Goal: Transaction & Acquisition: Subscribe to service/newsletter

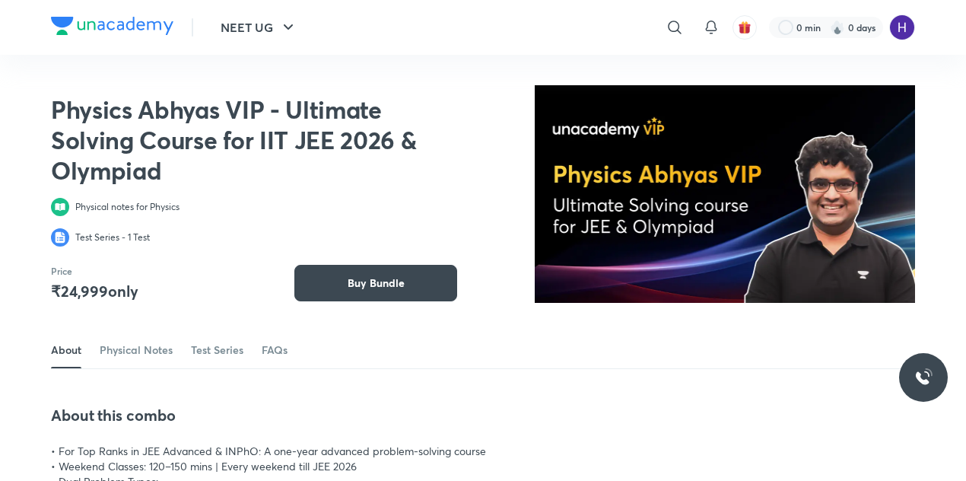
click at [93, 109] on h2 "Physics Abhyas VIP - Ultimate Solving Course for IIT JEE 2026 & Olympiad" at bounding box center [246, 139] width 390 height 91
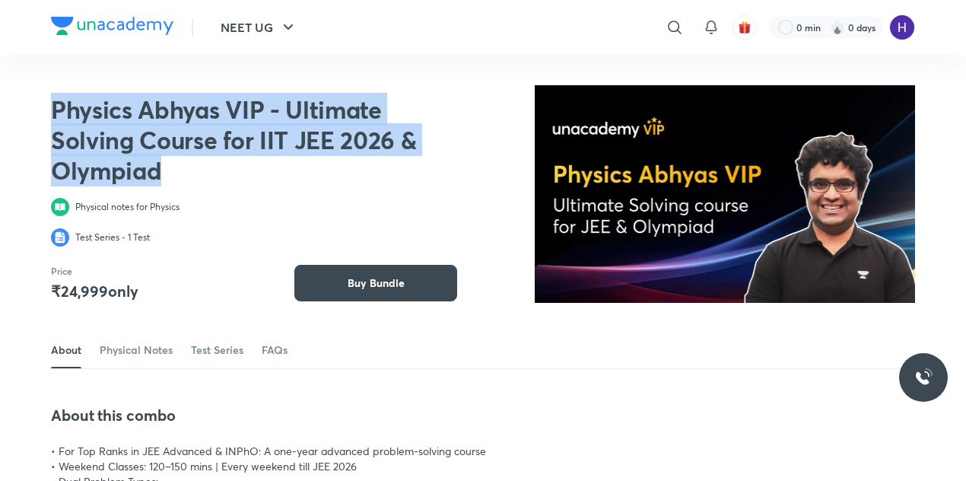
drag, startPoint x: 93, startPoint y: 109, endPoint x: 126, endPoint y: 157, distance: 59.1
click at [126, 157] on h2 "Physics Abhyas VIP - Ultimate Solving Course for IIT JEE 2026 & Olympiad" at bounding box center [246, 139] width 390 height 91
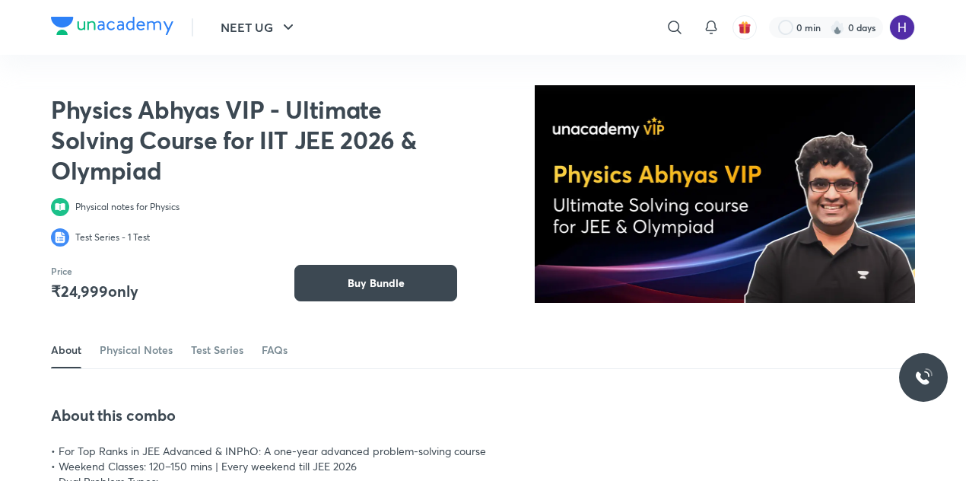
click at [204, 188] on div "Physics Abhyas VIP - Ultimate Solving Course for IIT JEE 2026 & Olympiad Physic…" at bounding box center [254, 193] width 406 height 216
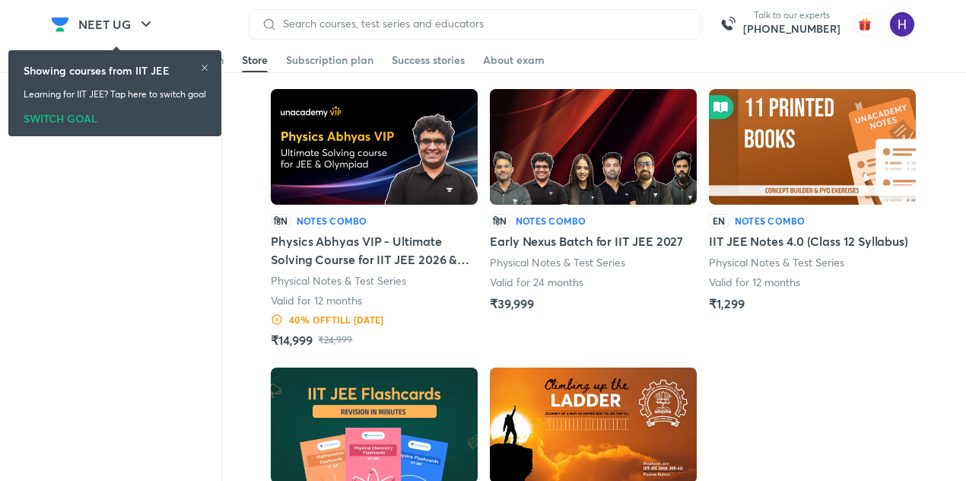
scroll to position [1634, 0]
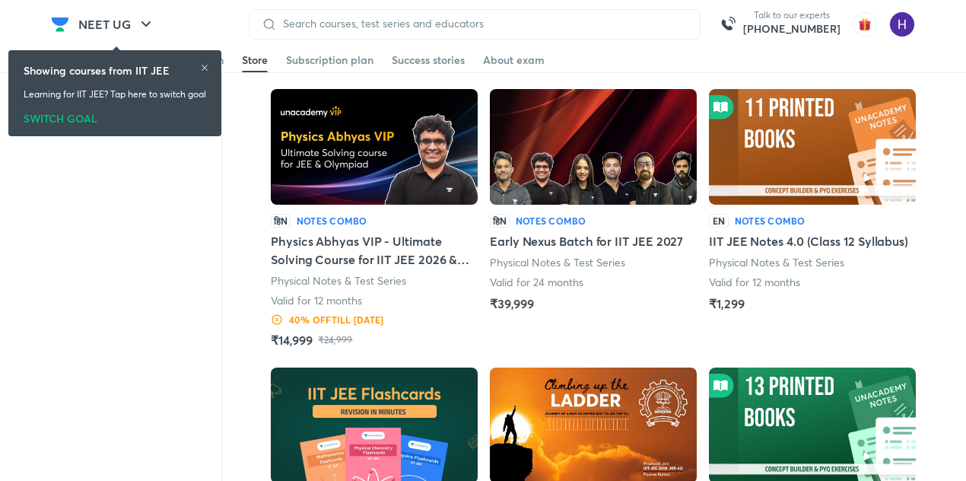
click at [341, 241] on h5 "Physics Abhyas VIP - Ultimate Solving Course for IIT JEE 2026 & Olympiad" at bounding box center [374, 250] width 207 height 37
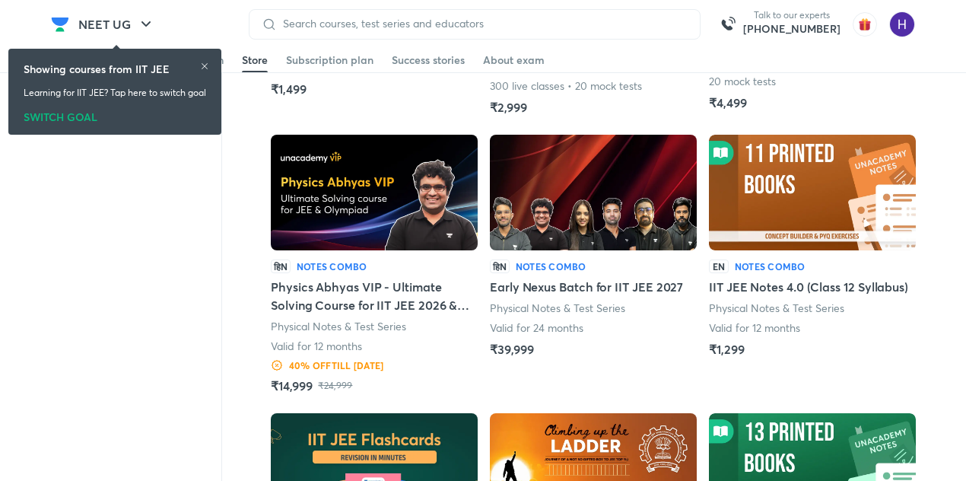
scroll to position [1587, 0]
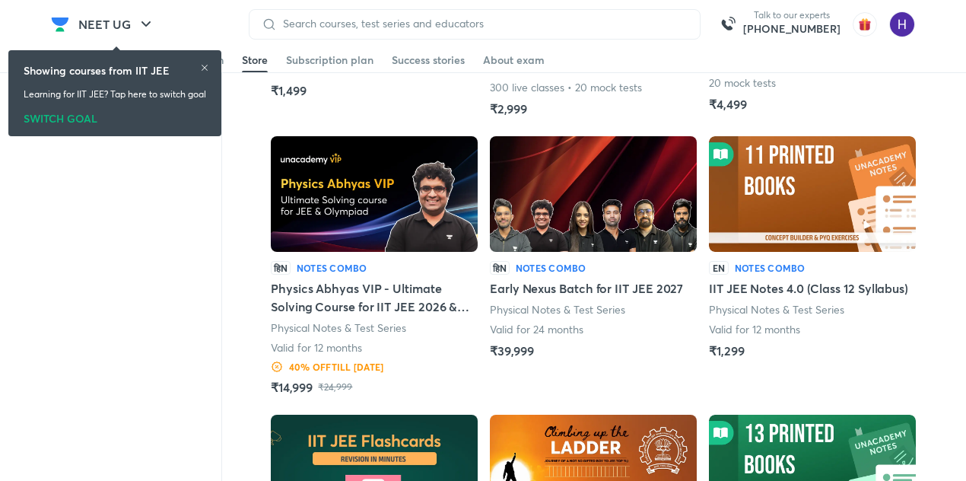
click at [304, 310] on h5 "Physics Abhyas VIP - Ultimate Solving Course for IIT JEE 2026 & Olympiad" at bounding box center [374, 297] width 207 height 37
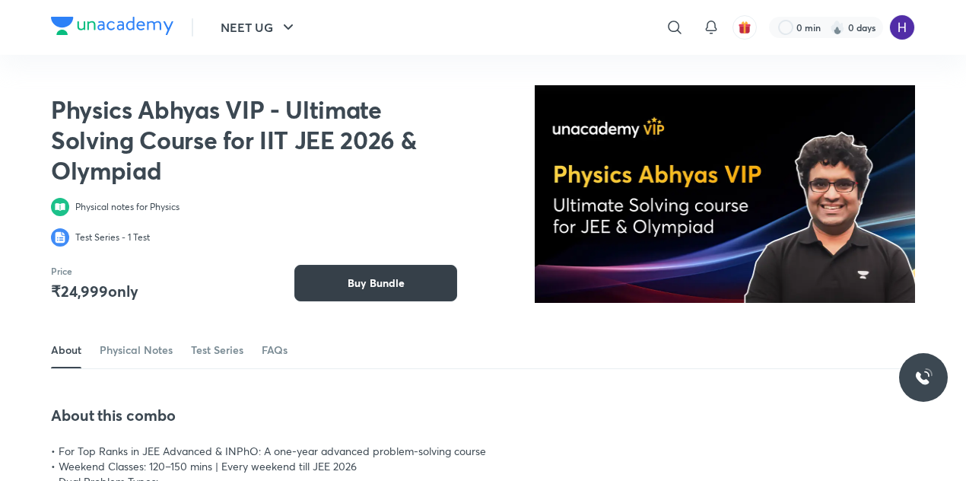
click at [402, 282] on span "Buy Bundle" at bounding box center [376, 282] width 57 height 15
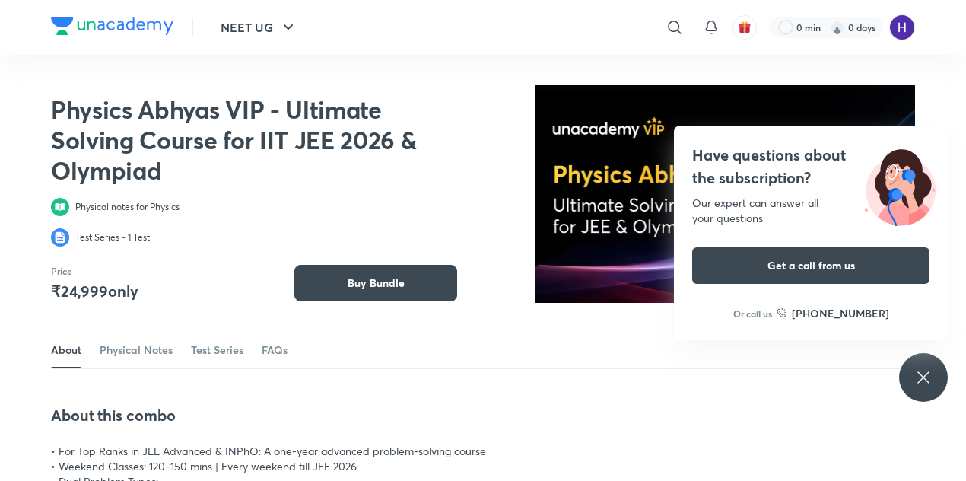
click at [917, 379] on icon at bounding box center [923, 377] width 18 height 18
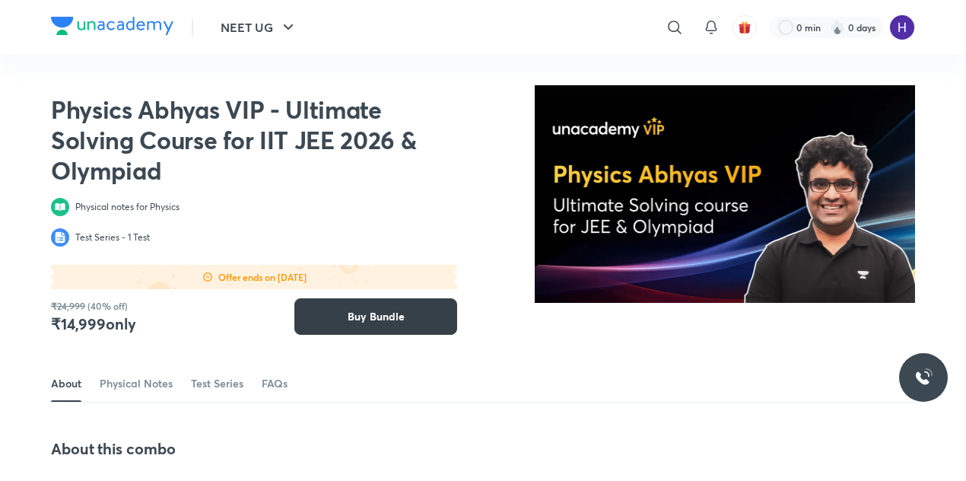
click at [397, 316] on span "Buy Bundle" at bounding box center [376, 316] width 57 height 15
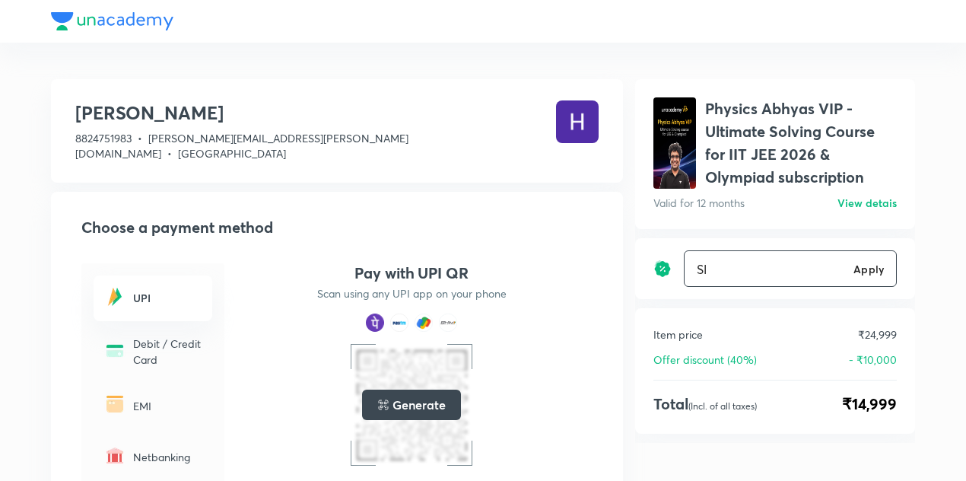
type input "S"
click at [809, 255] on input "text" at bounding box center [790, 269] width 211 height 36
paste input "SIRJEEJC35EM"
type input "SIRJEEJC35EM"
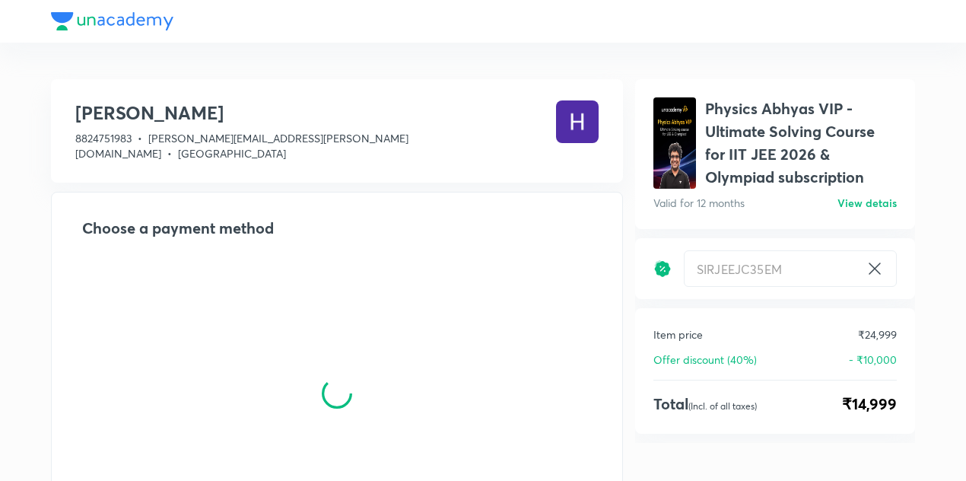
click at [919, 282] on div "[PERSON_NAME] 8824751983 • [PERSON_NAME][EMAIL_ADDRESS][PERSON_NAME][DOMAIN_NAM…" at bounding box center [483, 330] width 966 height 660
